Goal: Task Accomplishment & Management: Use online tool/utility

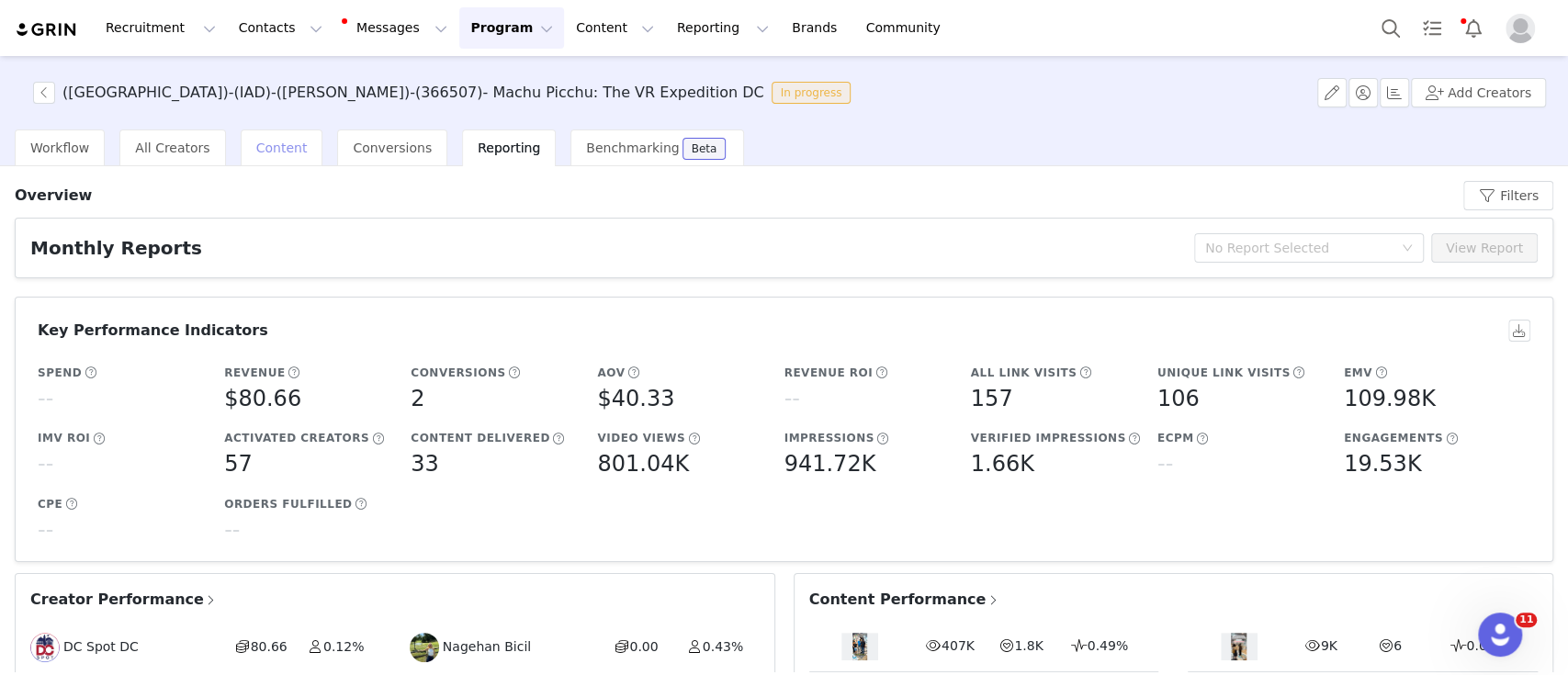
click at [268, 143] on span "Content" at bounding box center [282, 148] width 52 height 15
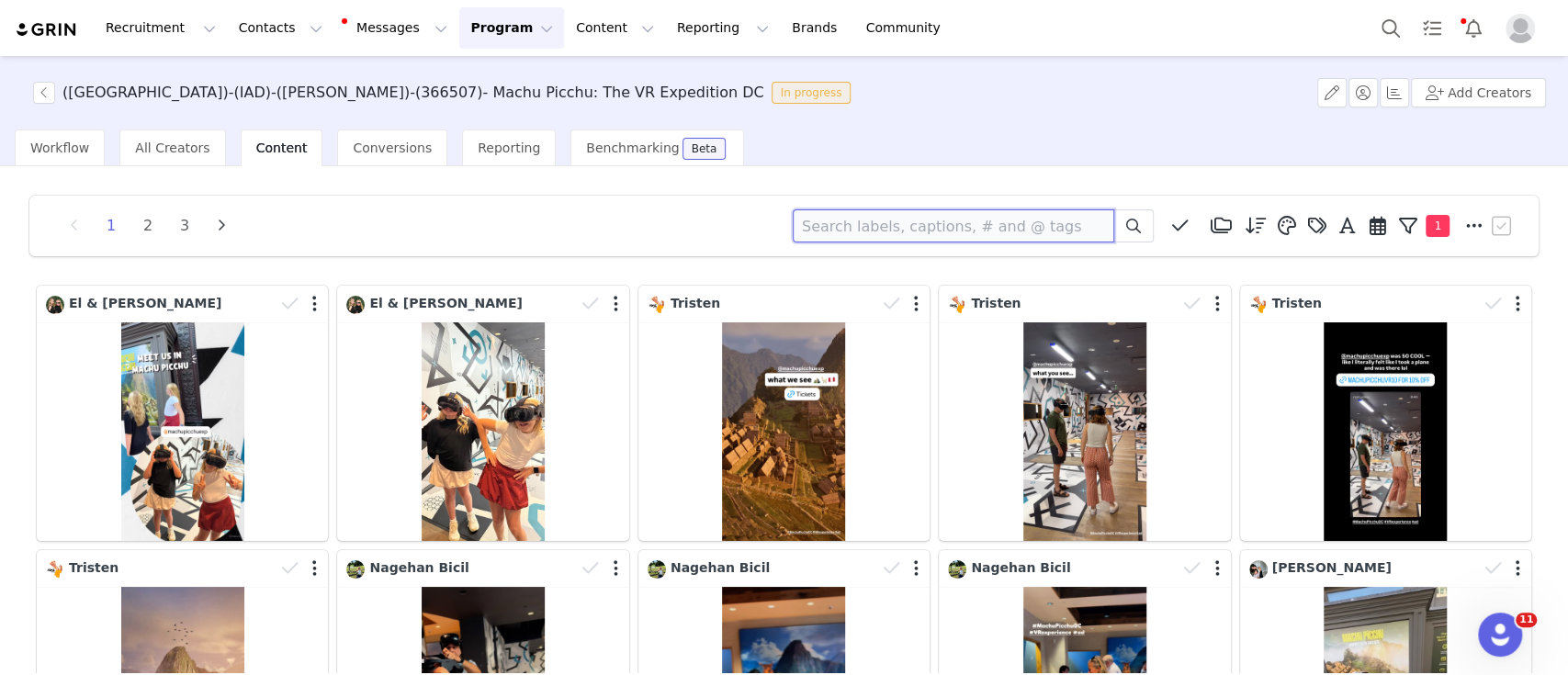
click at [902, 223] on input at bounding box center [954, 227] width 322 height 33
paste input "bettykcheung"
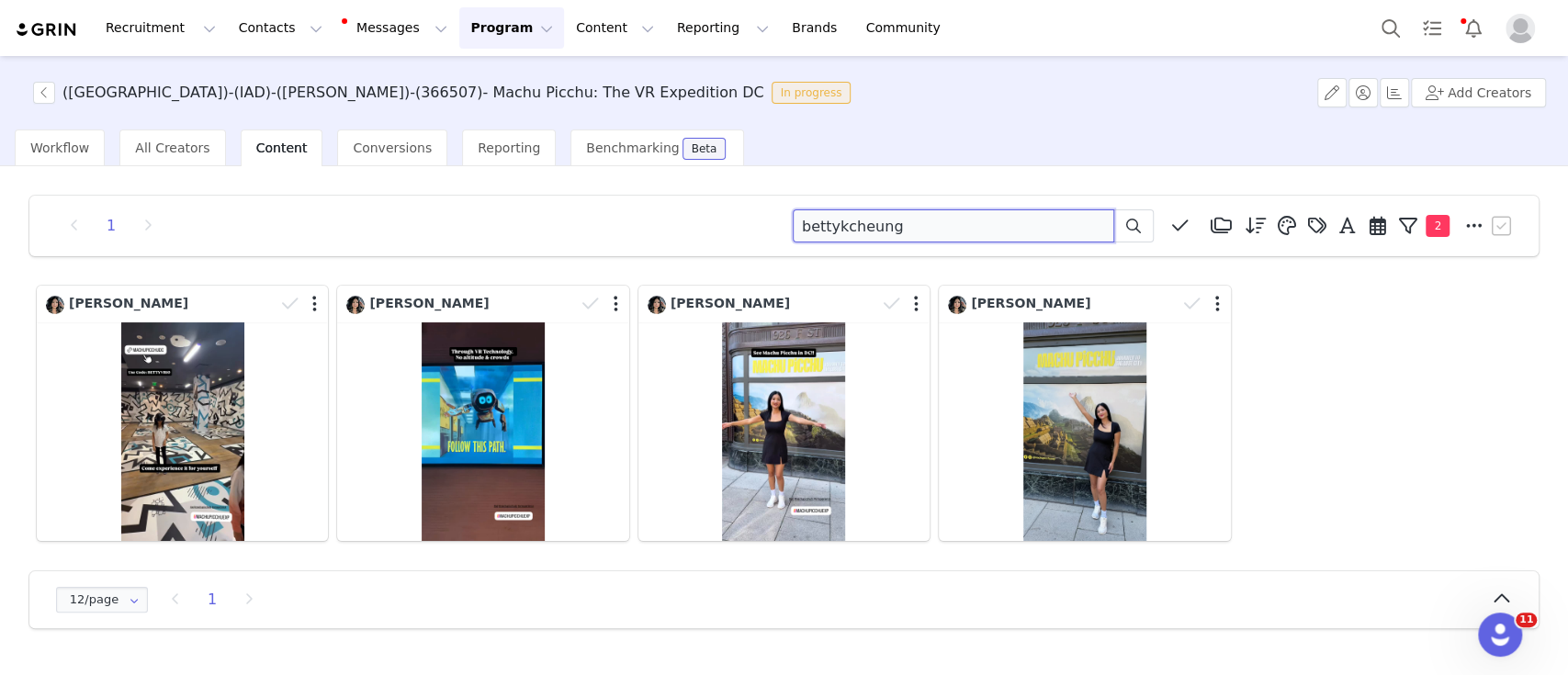
drag, startPoint x: 907, startPoint y: 227, endPoint x: 718, endPoint y: 229, distance: 189.0
click at [718, 229] on div "1 bettykcheung Media Library (13) HERO Organic only (0) Queen's Ball Paid & Org…" at bounding box center [784, 227] width 1465 height 33
paste input "itssummerssomewhere"
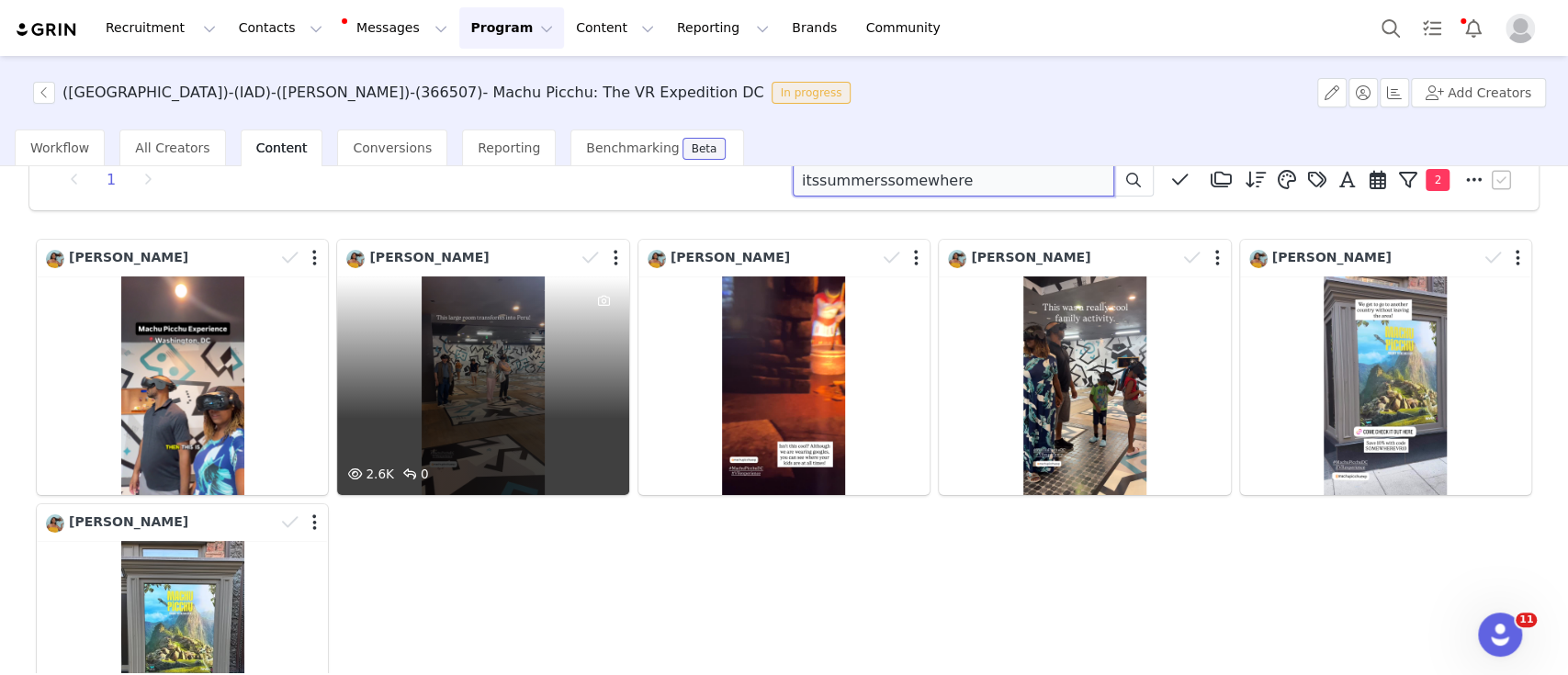
scroll to position [46, 0]
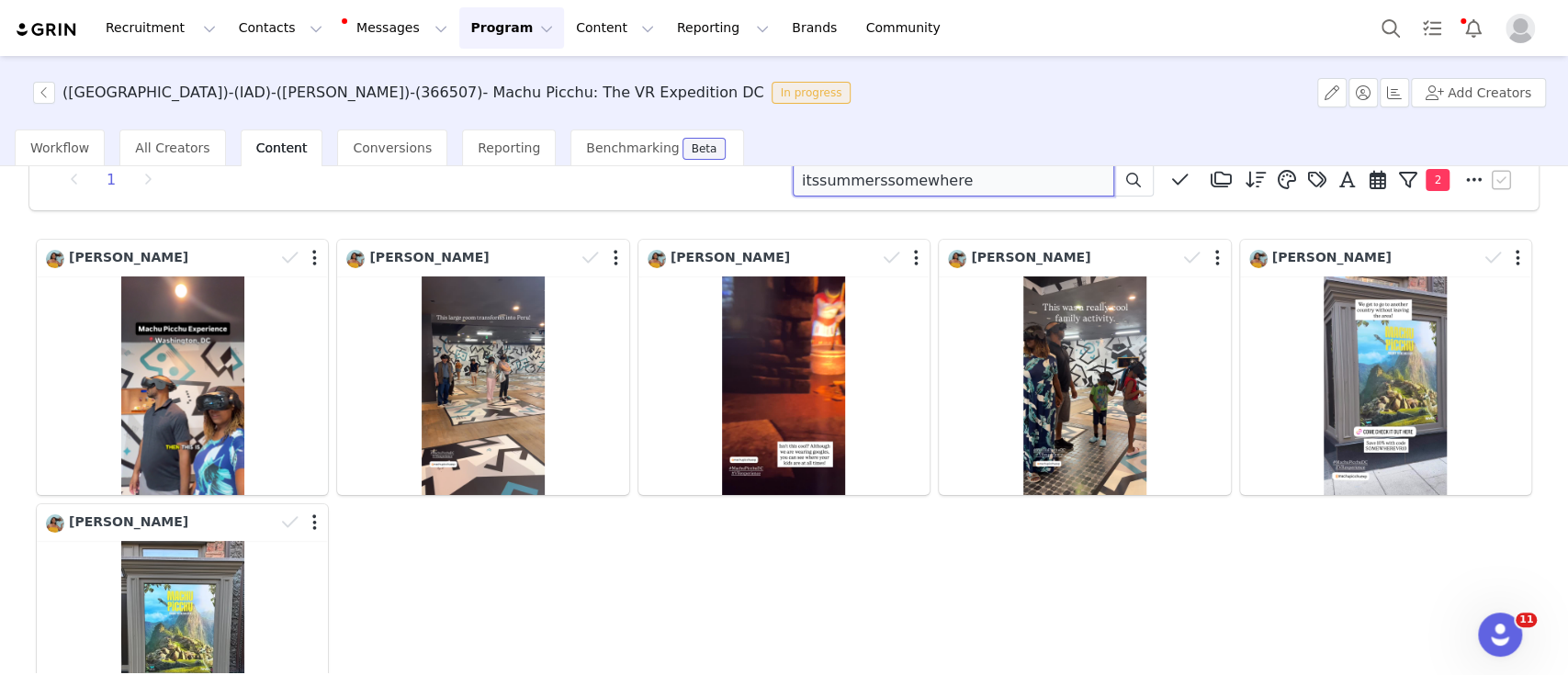
drag, startPoint x: 980, startPoint y: 184, endPoint x: 747, endPoint y: 191, distance: 233.1
click at [747, 191] on div "1 itssummerssomewhere Media Library (13) HERO Organic only (0) Queen's Ball Pai…" at bounding box center [784, 180] width 1465 height 33
paste input "chloecollabs"
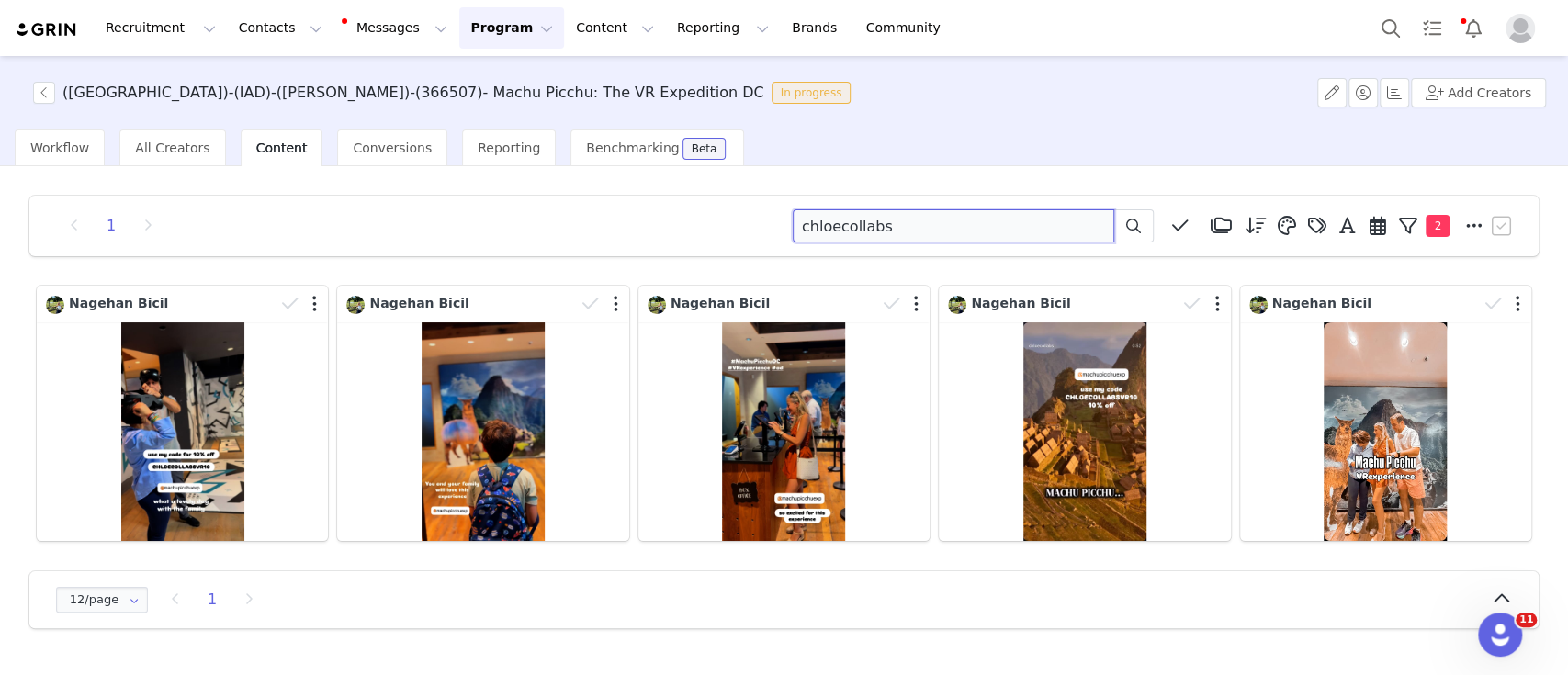
drag, startPoint x: 908, startPoint y: 222, endPoint x: 754, endPoint y: 231, distance: 154.3
click at [754, 231] on div "1 chloecollabs Media Library (13) HERO Organic only (0) Queen's Ball Paid & Org…" at bounding box center [784, 227] width 1465 height 33
paste input "nomzallday"
type input "nomzallday"
